Goal: Task Accomplishment & Management: Manage account settings

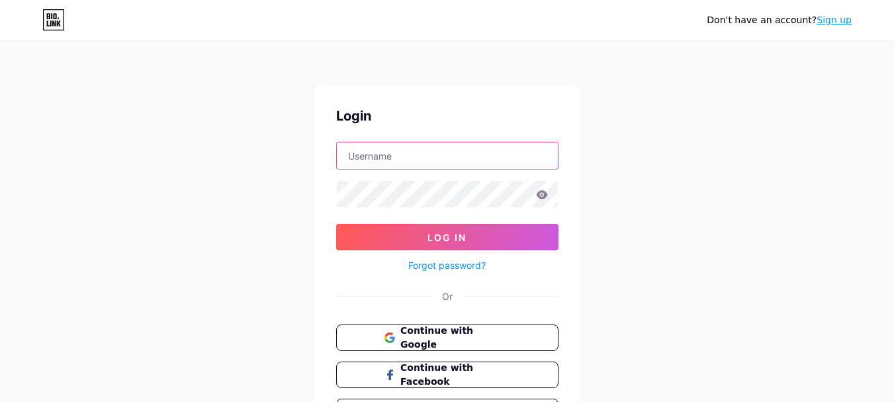
click at [413, 156] on input "text" at bounding box center [447, 155] width 221 height 26
type input "[EMAIL_ADDRESS][DOMAIN_NAME]"
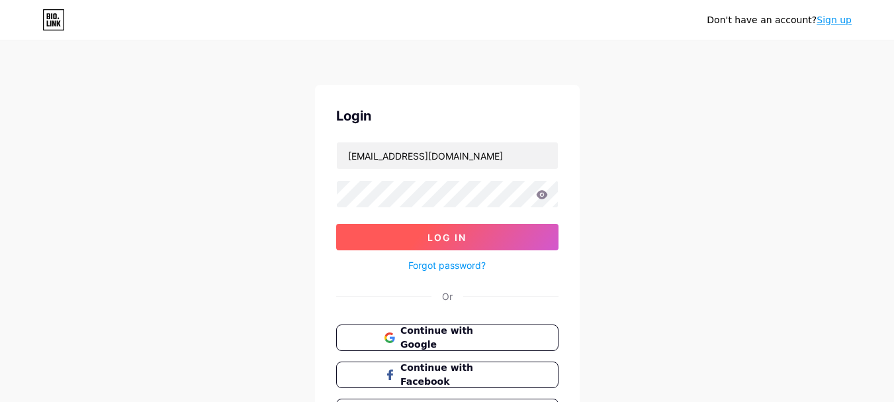
click at [467, 228] on button "Log In" at bounding box center [447, 237] width 222 height 26
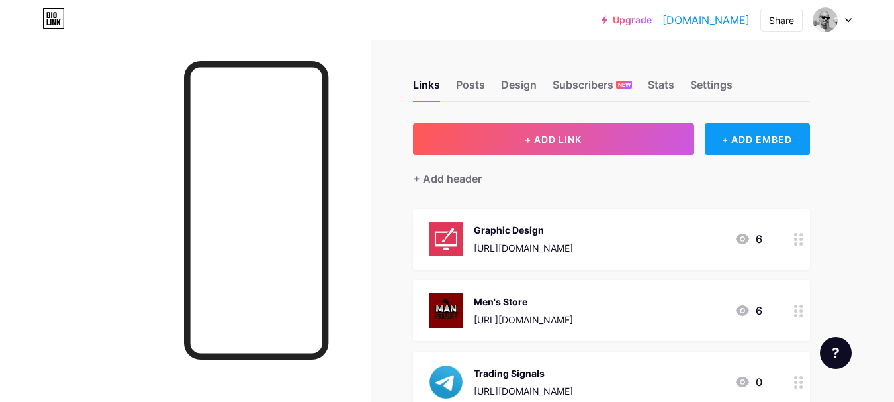
click at [758, 134] on div "+ ADD EMBED" at bounding box center [757, 139] width 105 height 32
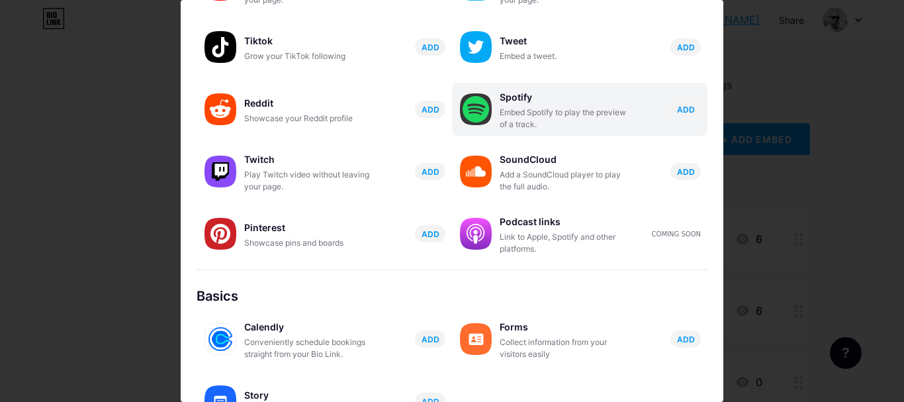
scroll to position [199, 0]
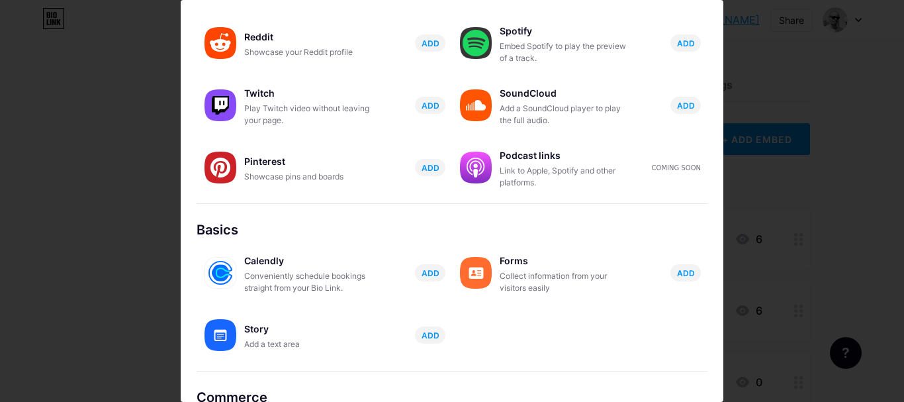
click at [677, 271] on span "ADD" at bounding box center [686, 272] width 18 height 11
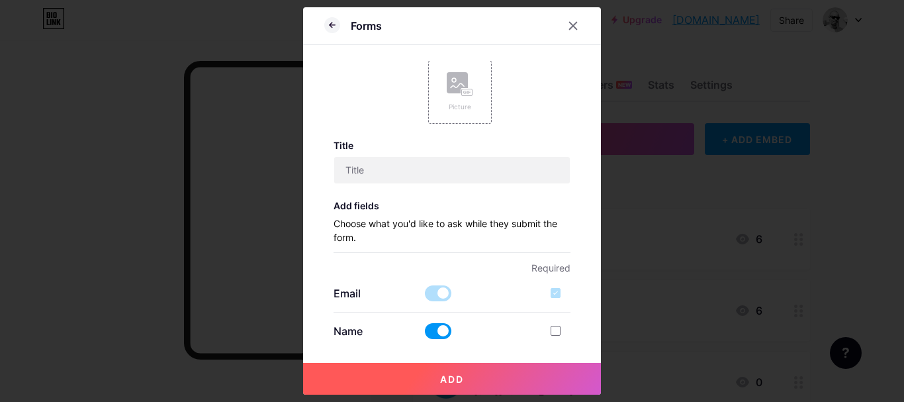
scroll to position [132, 0]
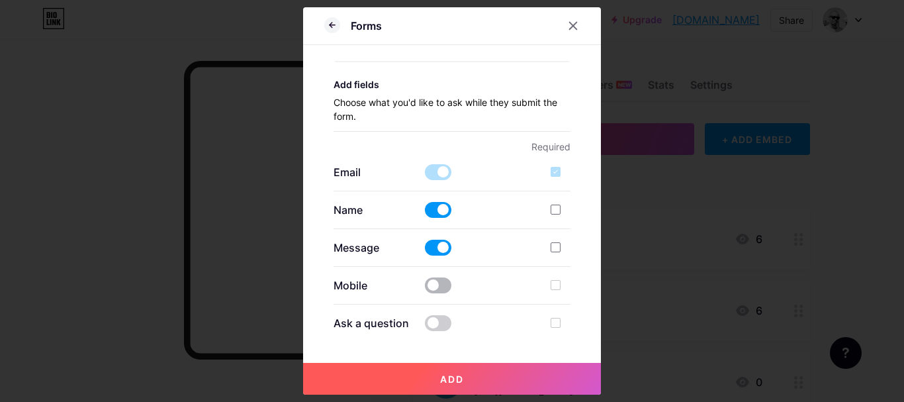
click at [434, 287] on span at bounding box center [438, 285] width 26 height 16
click at [425, 289] on input "checkbox" at bounding box center [425, 289] width 0 height 0
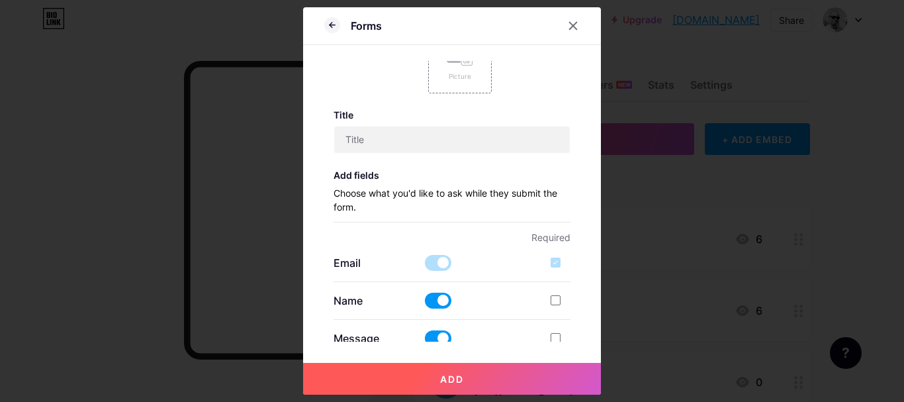
scroll to position [0, 0]
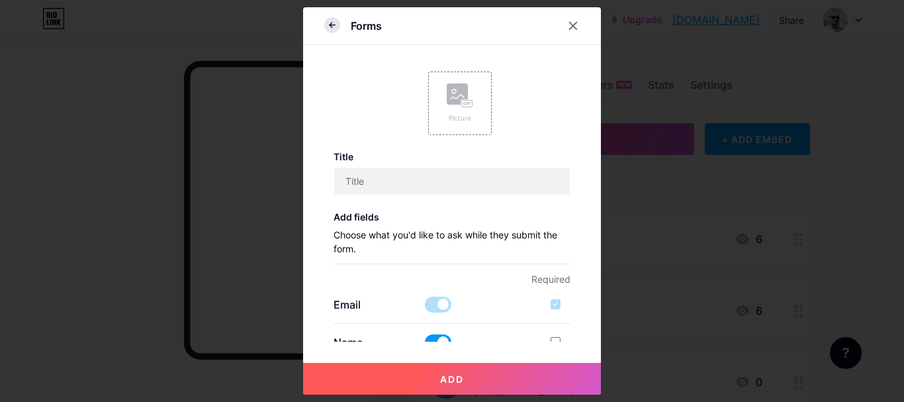
click at [330, 25] on icon at bounding box center [331, 24] width 3 height 5
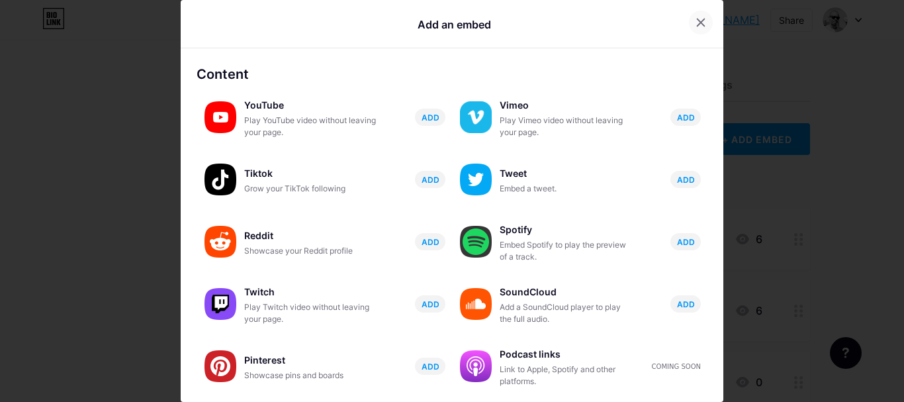
click at [695, 23] on icon at bounding box center [700, 22] width 11 height 11
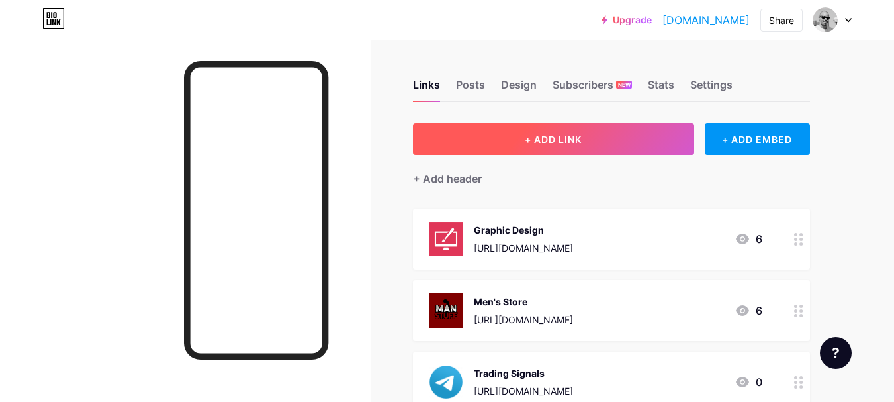
click at [547, 142] on span "+ ADD LINK" at bounding box center [553, 139] width 57 height 11
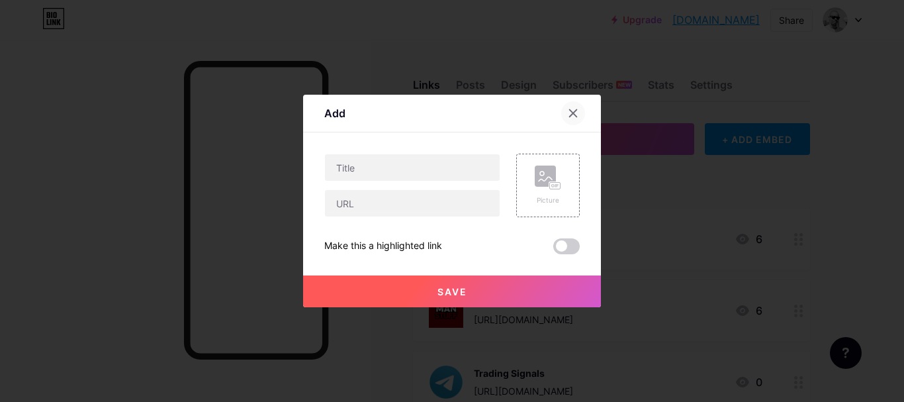
click at [568, 114] on icon at bounding box center [573, 113] width 11 height 11
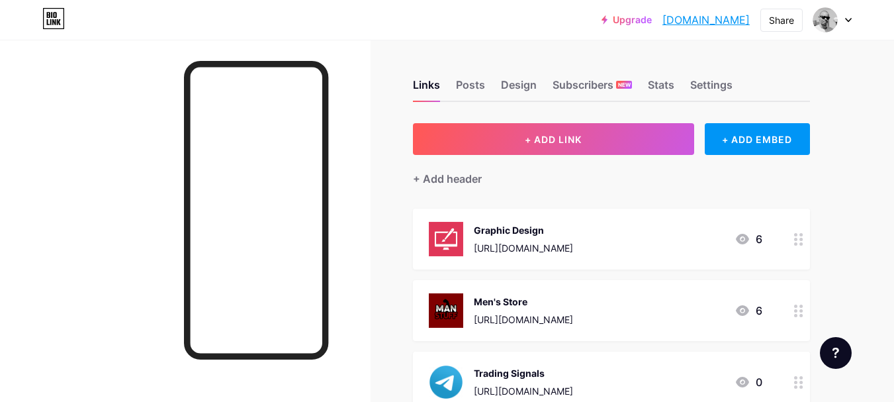
click at [547, 247] on div "[URL][DOMAIN_NAME]" at bounding box center [523, 248] width 99 height 14
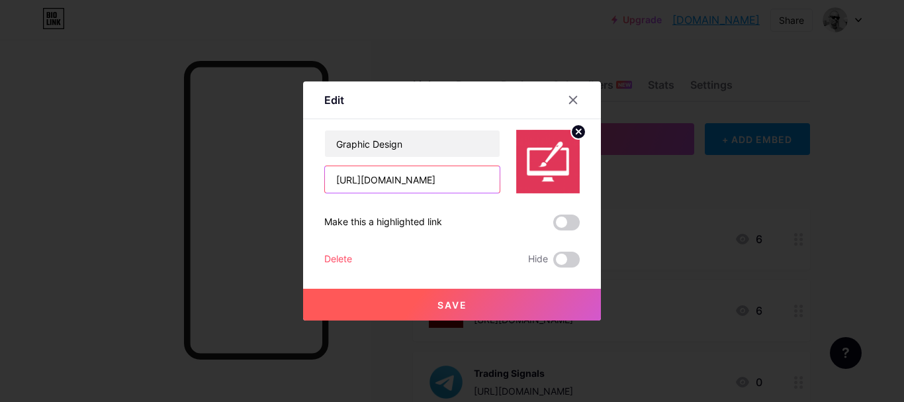
drag, startPoint x: 462, startPoint y: 177, endPoint x: 304, endPoint y: 185, distance: 158.4
click at [304, 187] on div "Edit Content YouTube Play YouTube video without leaving your page. ADD Vimeo Pl…" at bounding box center [452, 200] width 298 height 239
click at [568, 97] on icon at bounding box center [573, 100] width 11 height 11
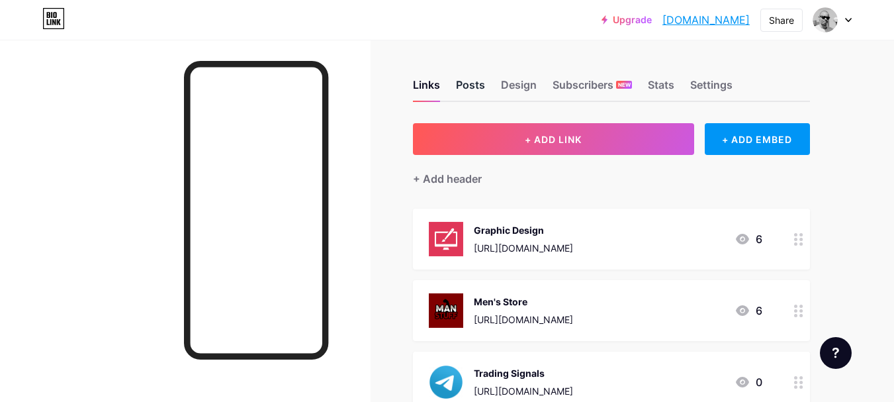
click at [469, 82] on div "Posts" at bounding box center [470, 89] width 29 height 24
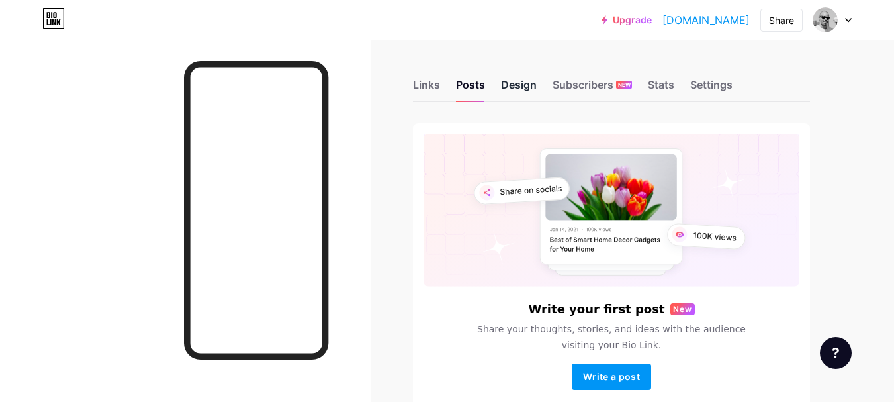
click at [515, 83] on div "Design" at bounding box center [519, 89] width 36 height 24
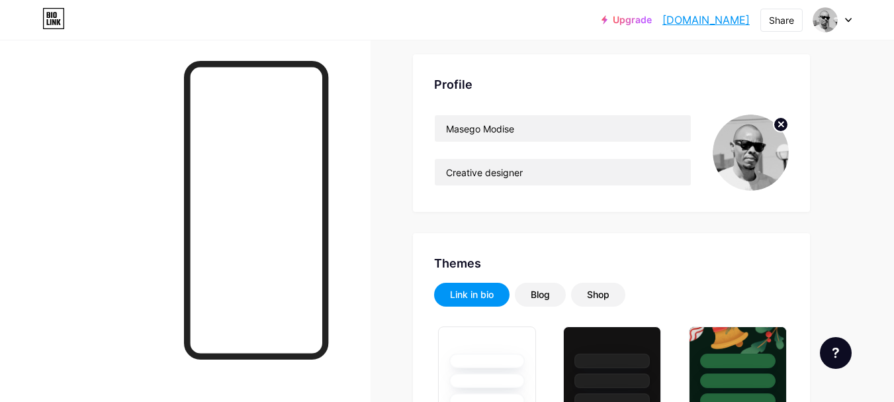
scroll to position [60, 0]
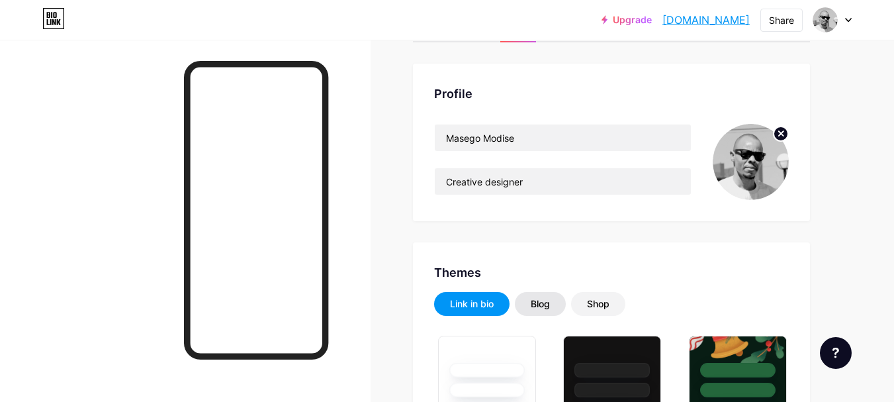
click at [540, 309] on div "Blog" at bounding box center [540, 303] width 19 height 13
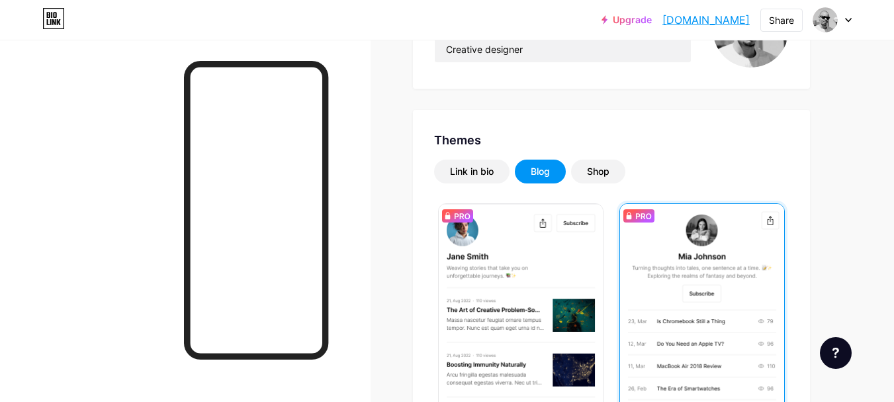
scroll to position [126, 0]
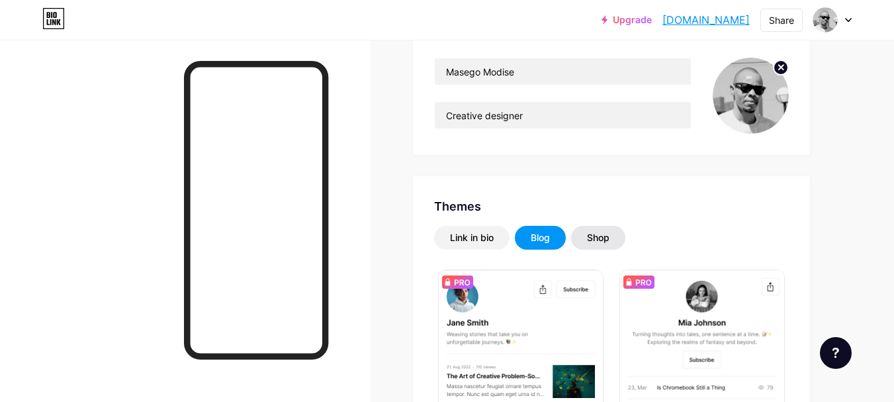
click at [601, 240] on div "Shop" at bounding box center [598, 237] width 22 height 13
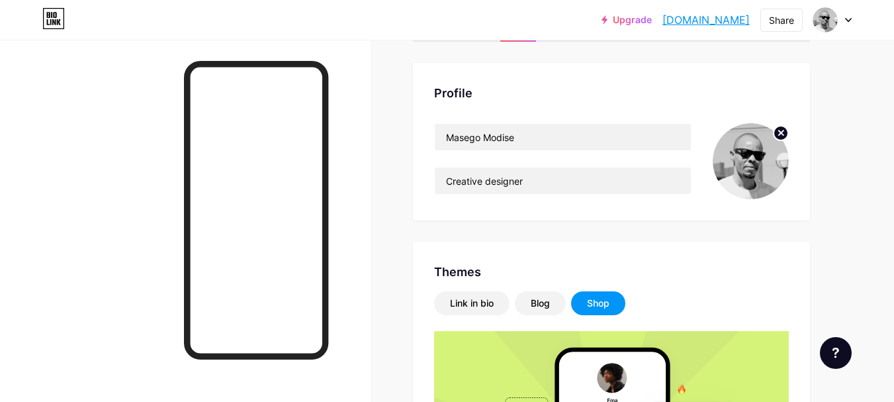
scroll to position [60, 0]
click at [470, 302] on div "Link in bio" at bounding box center [472, 303] width 44 height 13
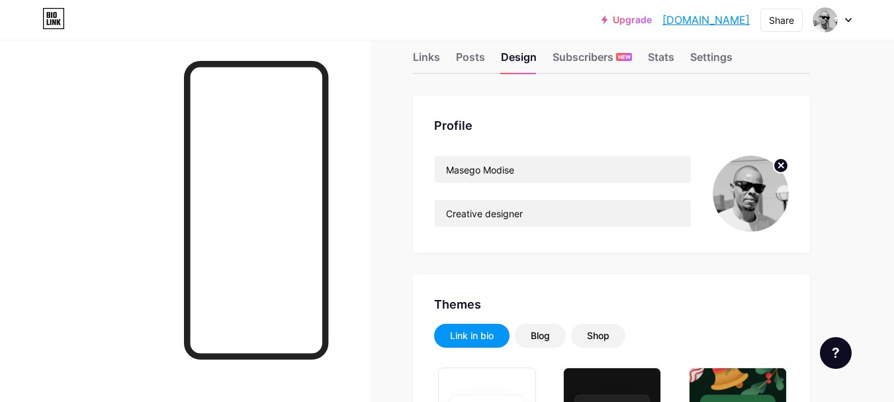
scroll to position [0, 0]
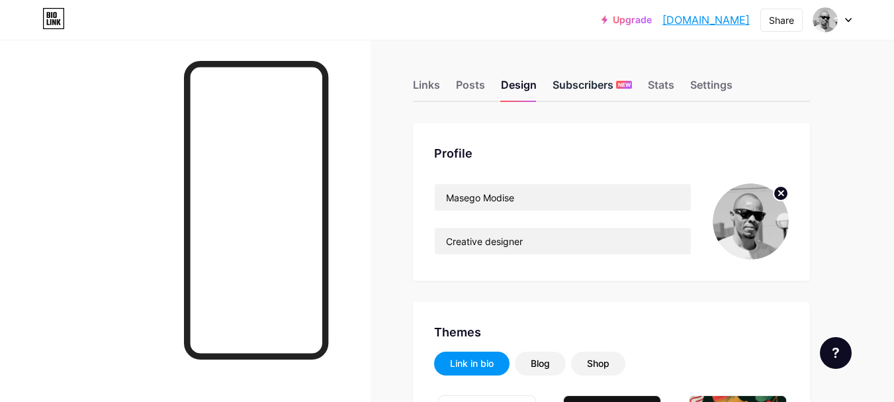
click at [582, 89] on div "Subscribers NEW" at bounding box center [592, 89] width 79 height 24
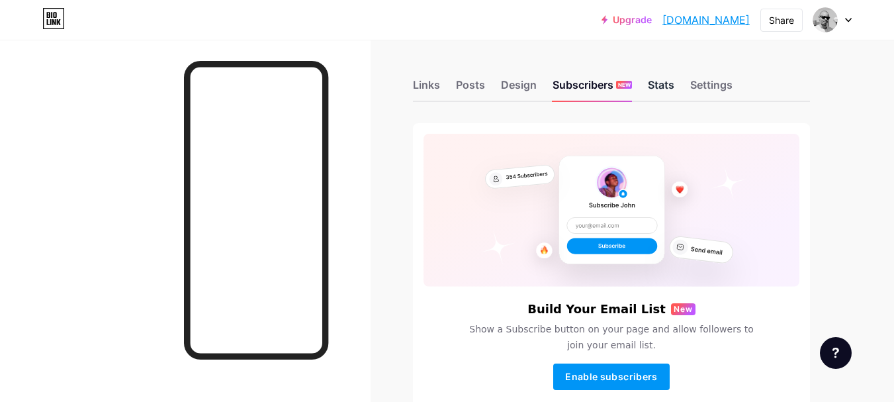
click at [666, 84] on div "Stats" at bounding box center [661, 89] width 26 height 24
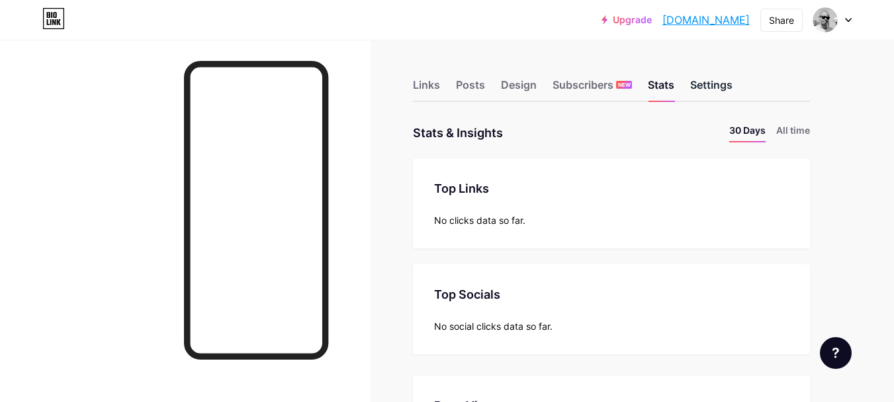
click at [711, 88] on div "Settings" at bounding box center [711, 89] width 42 height 24
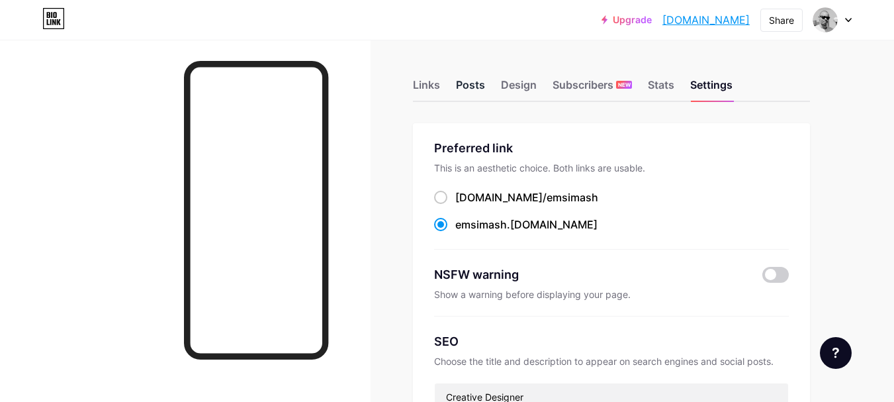
click at [467, 87] on div "Posts" at bounding box center [470, 89] width 29 height 24
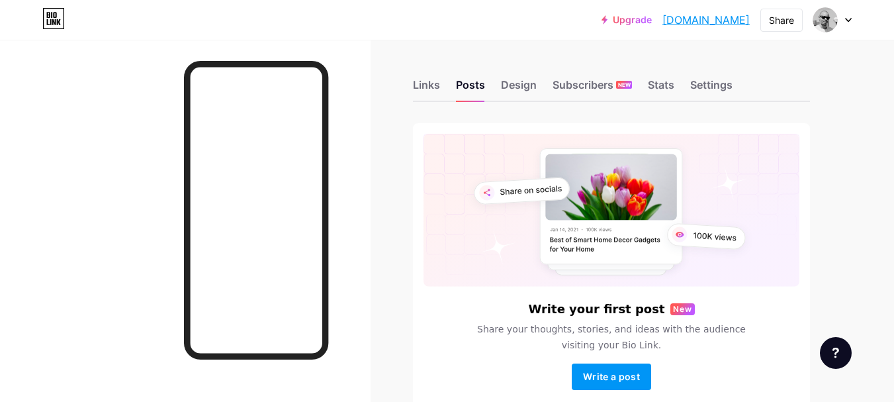
scroll to position [73, 0]
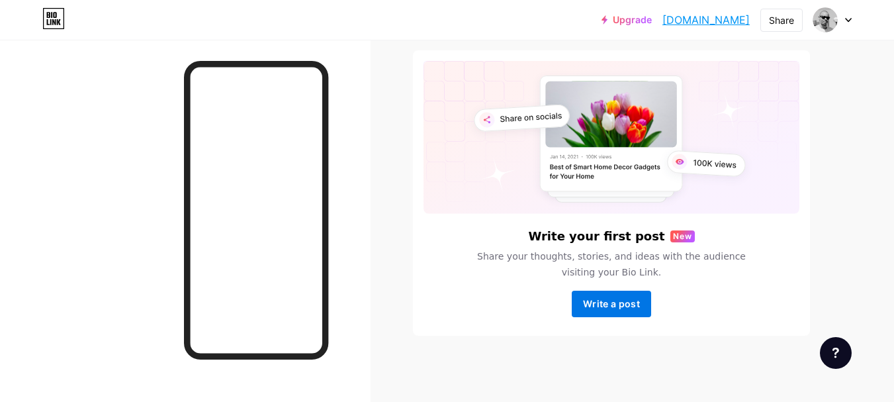
click at [600, 301] on span "Write a post" at bounding box center [611, 303] width 57 height 11
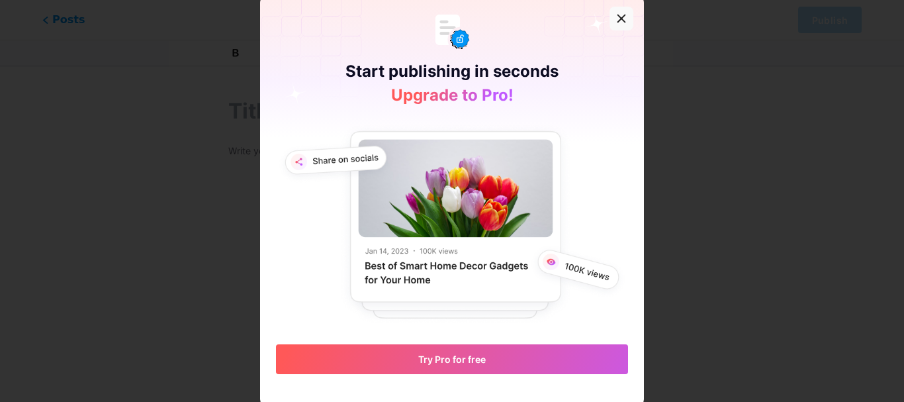
click at [616, 21] on icon at bounding box center [621, 18] width 11 height 11
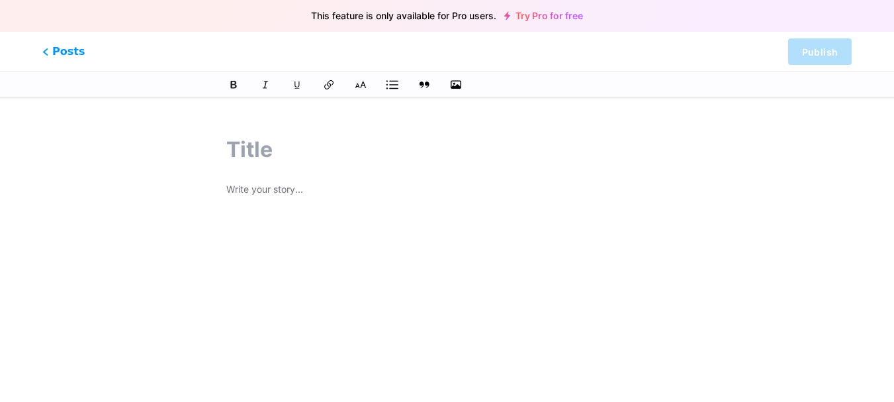
click at [394, 85] on icon at bounding box center [392, 84] width 12 height 9
click at [68, 55] on span "Posts" at bounding box center [63, 51] width 47 height 17
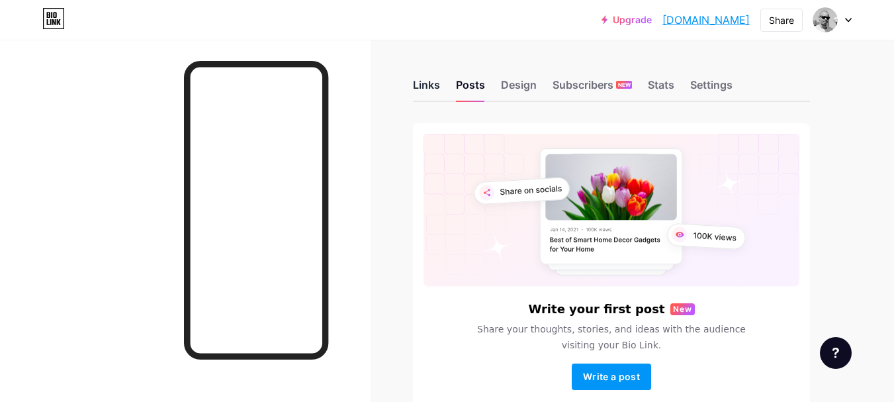
click at [420, 87] on div "Links" at bounding box center [426, 89] width 27 height 24
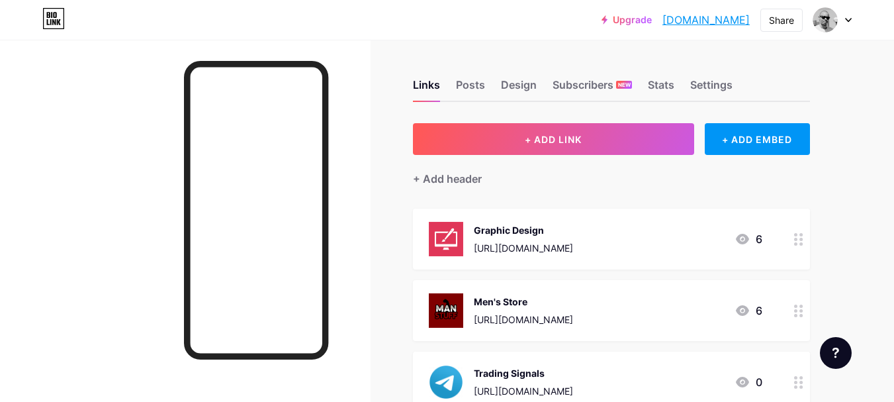
click at [518, 232] on div "Graphic Design" at bounding box center [523, 230] width 99 height 14
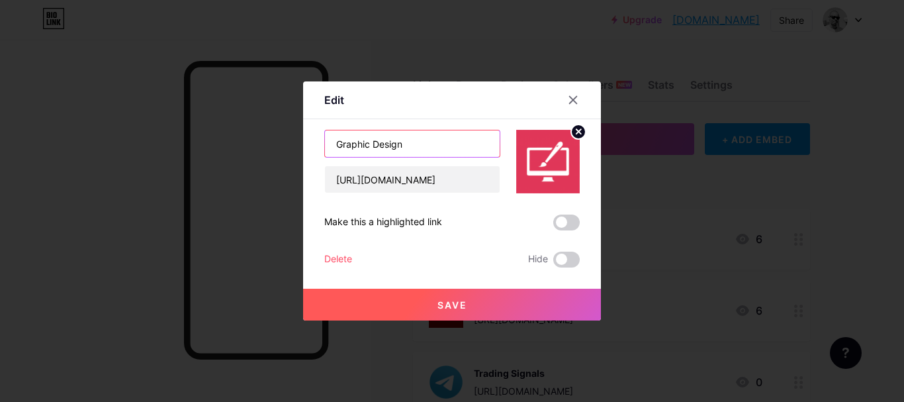
click at [368, 144] on input "Graphic Design" at bounding box center [412, 143] width 175 height 26
drag, startPoint x: 368, startPoint y: 142, endPoint x: 327, endPoint y: 150, distance: 41.7
click at [327, 150] on input "Graphic Design" at bounding box center [412, 143] width 175 height 26
click at [572, 99] on icon at bounding box center [573, 100] width 11 height 11
